Goal: Task Accomplishment & Management: Use online tool/utility

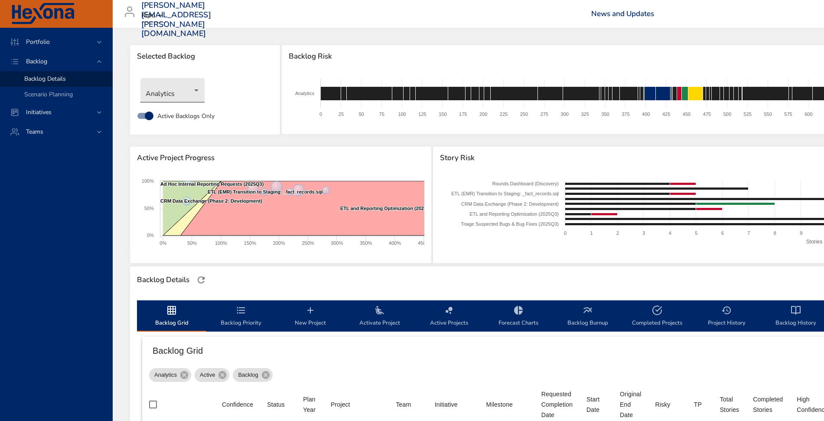
click at [198, 92] on body "Portfolio Backlog Backlog Details Scenario Planning Initiatives Teams [PERSON_N…" at bounding box center [412, 210] width 824 height 421
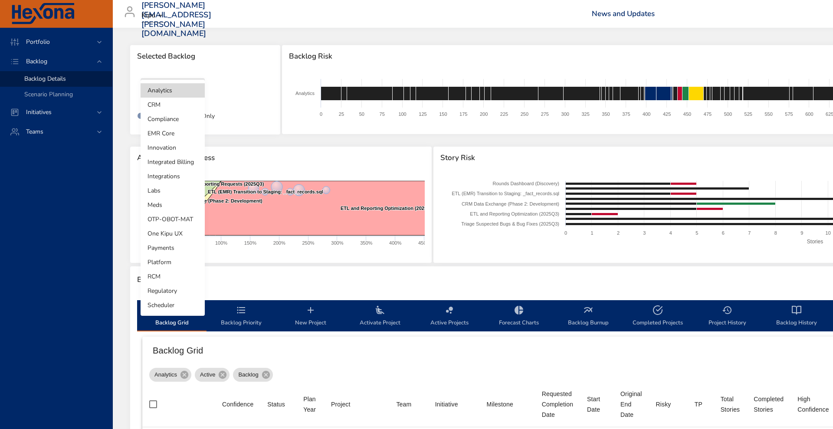
click at [176, 160] on li "Integrated Billing" at bounding box center [173, 162] width 64 height 14
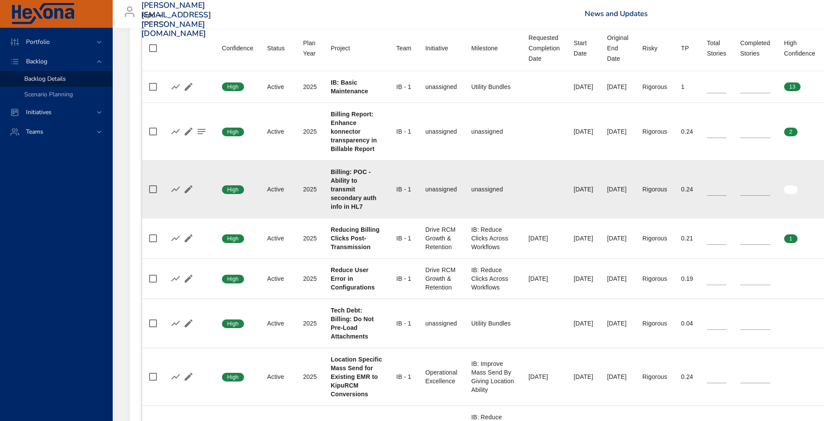
scroll to position [356, 0]
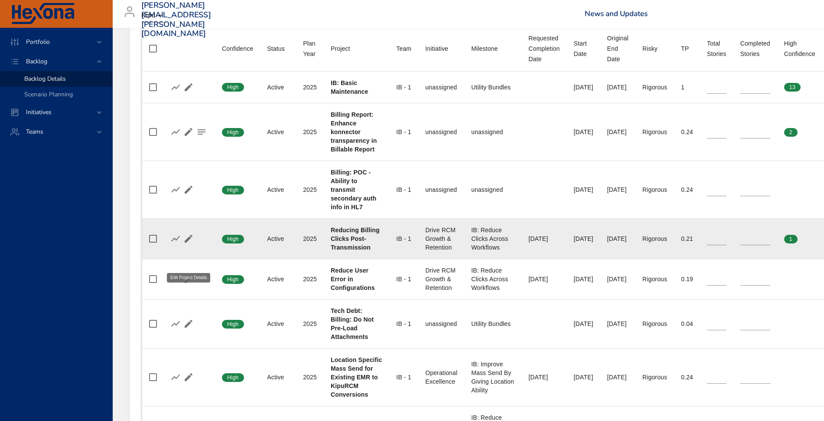
click at [188, 242] on icon "button" at bounding box center [189, 239] width 8 height 8
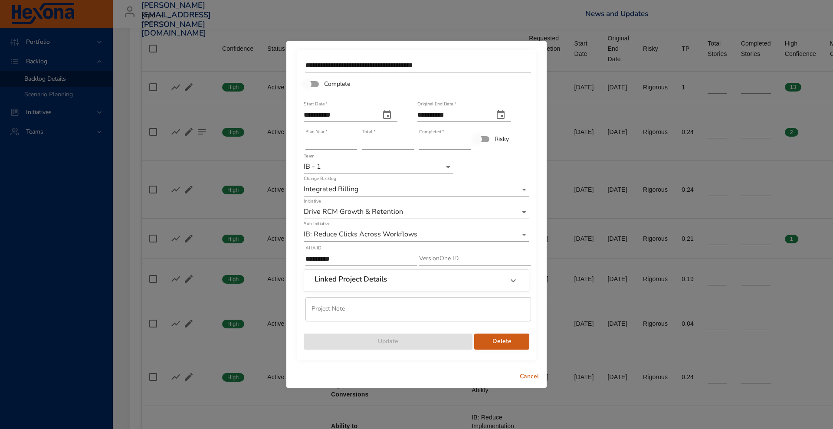
type input "*"
click at [466, 140] on input "*" at bounding box center [445, 143] width 52 height 14
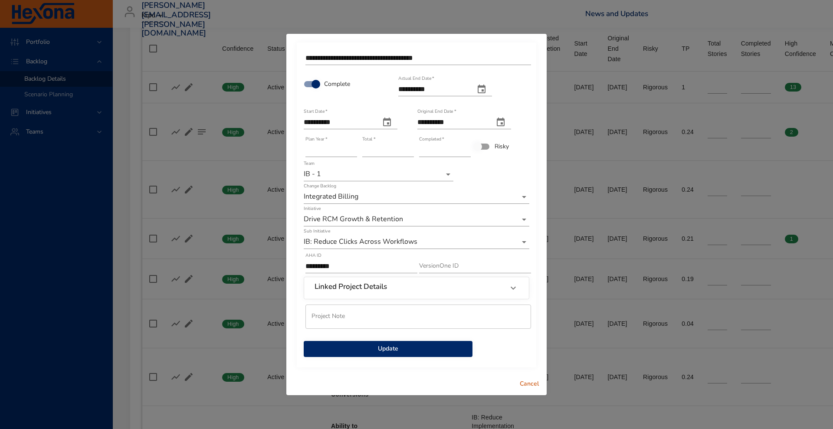
click at [374, 350] on span "Update" at bounding box center [387, 348] width 155 height 11
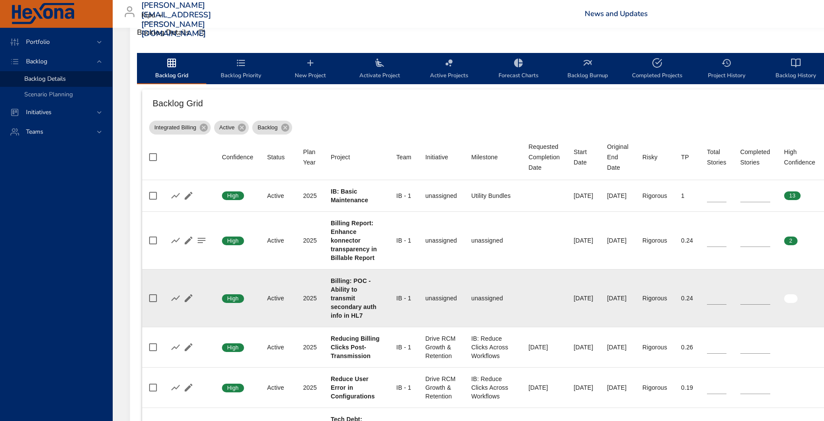
scroll to position [248, 0]
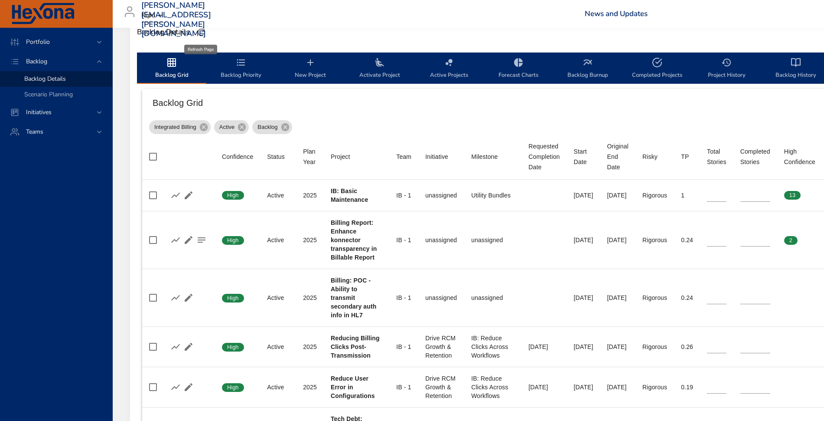
click at [199, 37] on icon "button" at bounding box center [201, 32] width 10 height 10
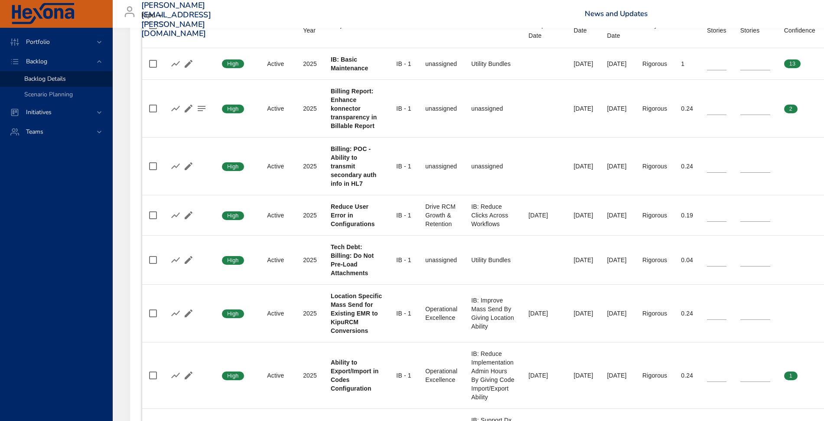
scroll to position [381, 0]
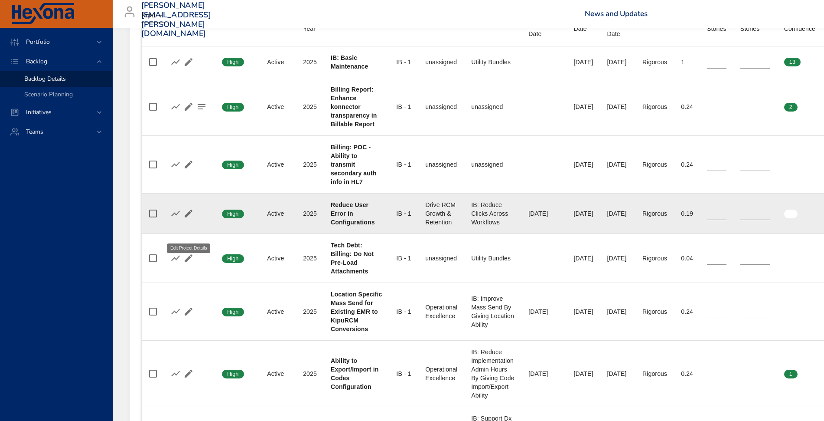
click at [190, 217] on icon "button" at bounding box center [189, 213] width 8 height 8
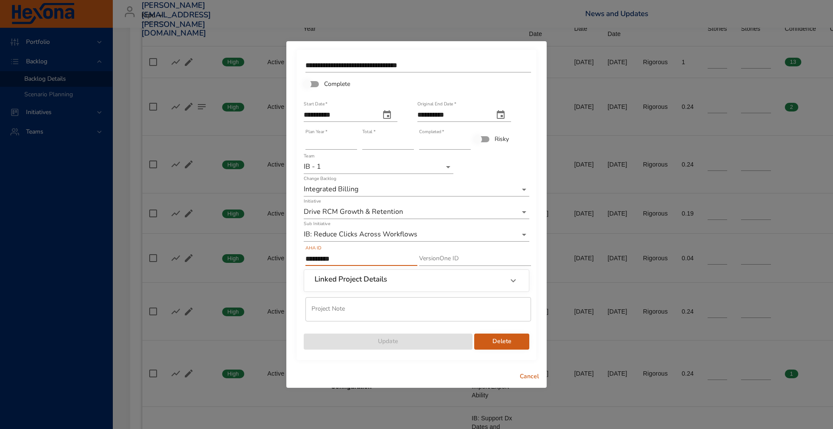
click at [359, 253] on input "*********" at bounding box center [361, 259] width 112 height 14
click at [368, 279] on h6 "Linked Project Details" at bounding box center [350, 279] width 72 height 9
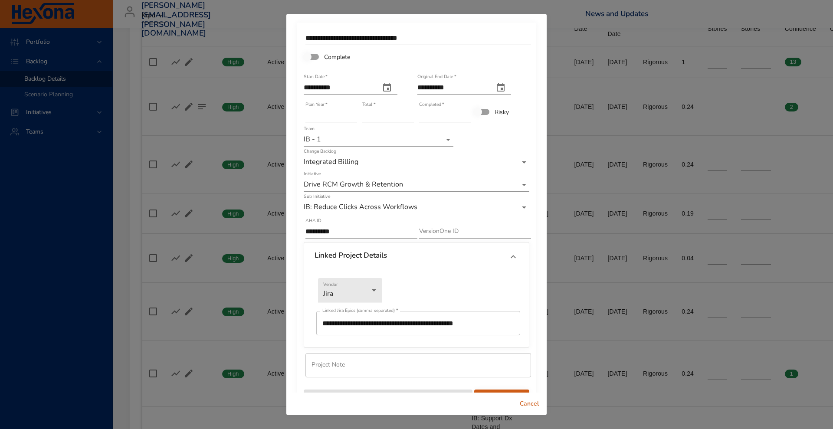
click at [363, 317] on input "**********" at bounding box center [418, 323] width 204 height 24
click at [521, 403] on span "Cancel" at bounding box center [529, 404] width 21 height 11
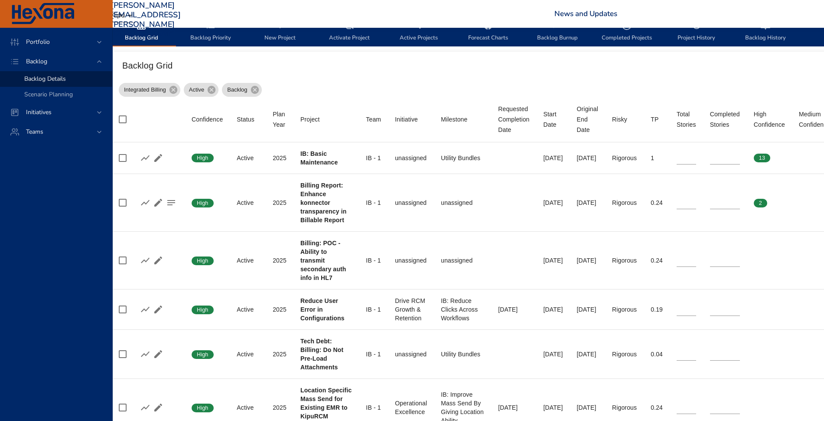
scroll to position [285, 0]
